Goal: Entertainment & Leisure: Consume media (video, audio)

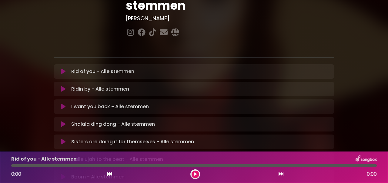
scroll to position [98, 0]
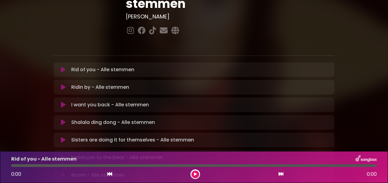
click at [195, 175] on icon at bounding box center [195, 175] width 3 height 4
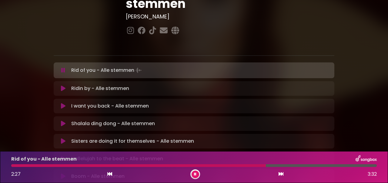
click at [195, 175] on icon at bounding box center [195, 175] width 2 height 4
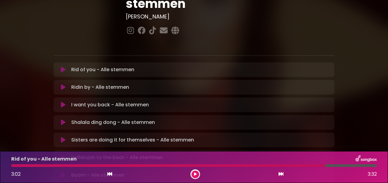
click at [195, 175] on icon at bounding box center [195, 175] width 3 height 4
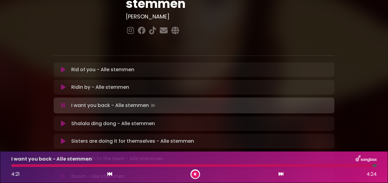
click at [71, 101] on p "I want you back - Alle stemmen Loading Track..." at bounding box center [114, 105] width 86 height 8
click at [61, 103] on icon at bounding box center [63, 106] width 4 height 6
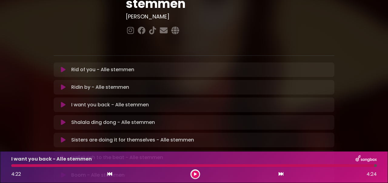
click at [61, 102] on icon at bounding box center [63, 105] width 5 height 6
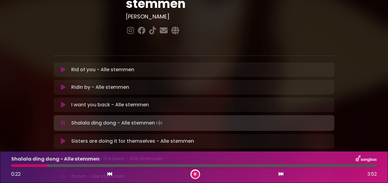
click at [79, 101] on p "I want you back - Alle stemmen Loading Track..." at bounding box center [110, 104] width 78 height 7
click at [88, 119] on p "Shalala ding dong - Alle stemmen Loading Track..." at bounding box center [117, 123] width 92 height 8
click at [67, 120] on button at bounding box center [63, 123] width 12 height 6
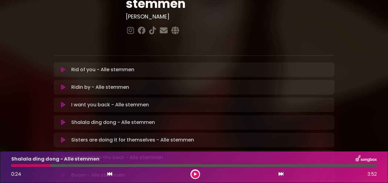
click at [63, 102] on icon at bounding box center [63, 105] width 5 height 6
